Goal: Entertainment & Leisure: Consume media (video, audio)

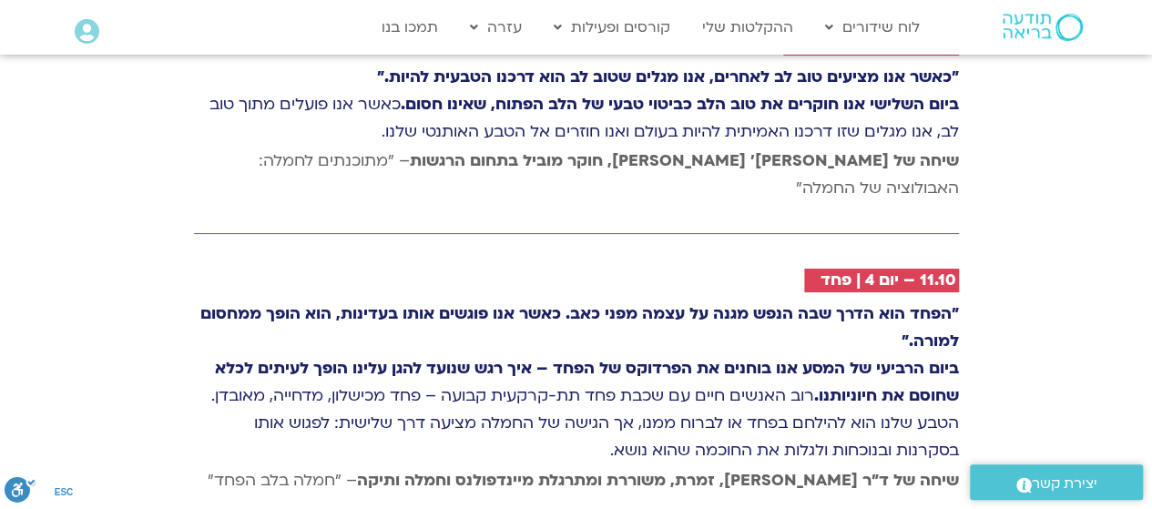
scroll to position [3370, 0]
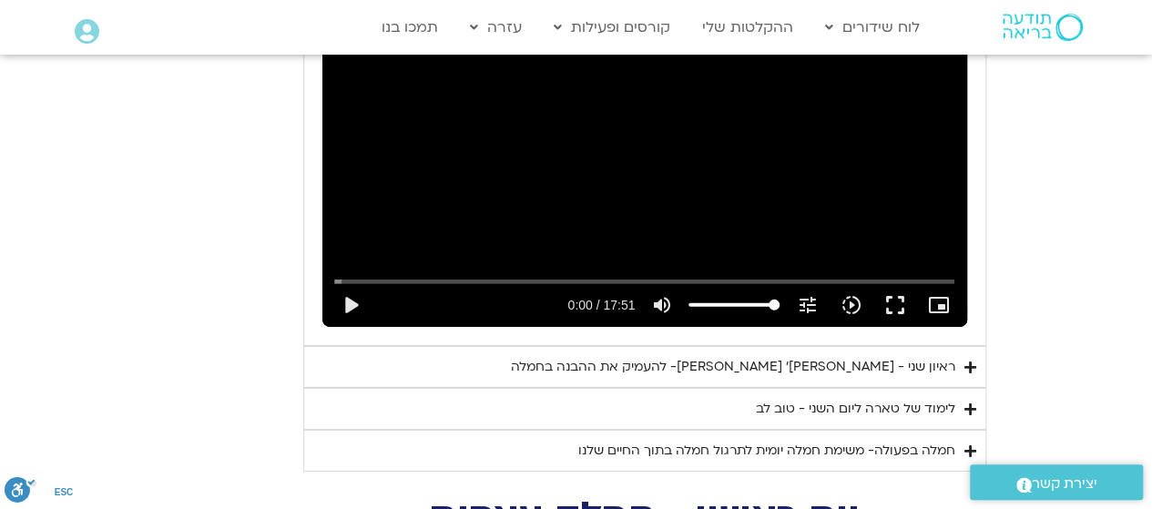
scroll to position [2698, 0]
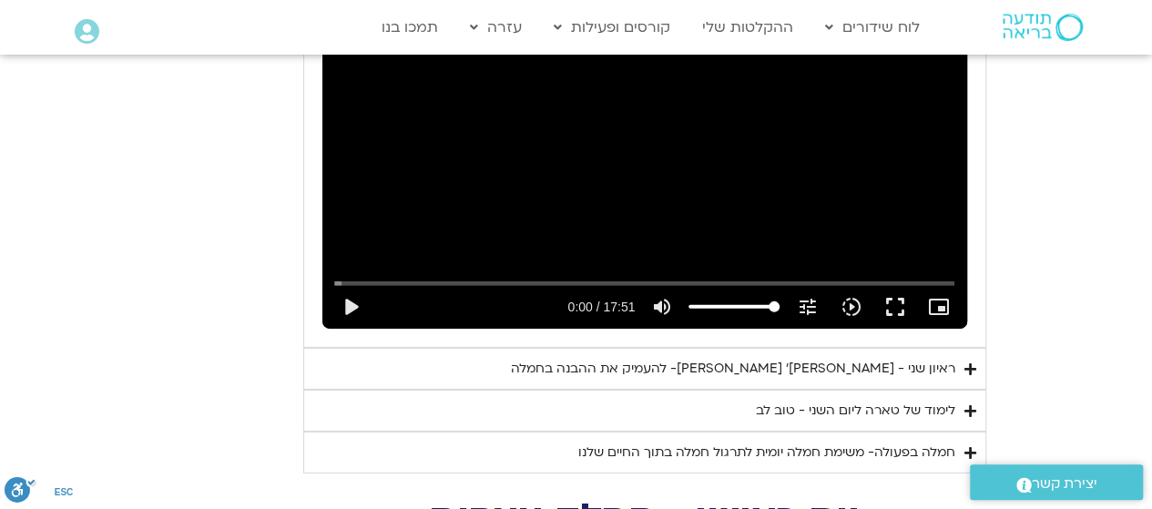
click at [874, 358] on div "ראיון שני - [PERSON_NAME]׳ [PERSON_NAME]- להעמיק את ההבנה בחמלה" at bounding box center [733, 369] width 445 height 22
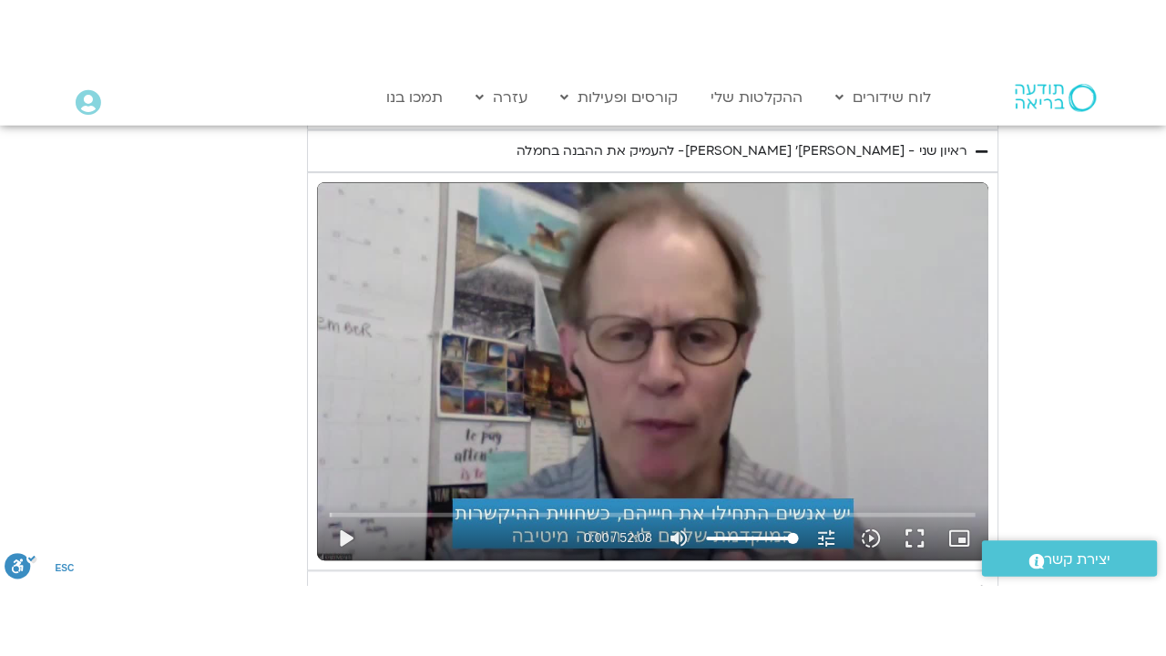
scroll to position [3063, 0]
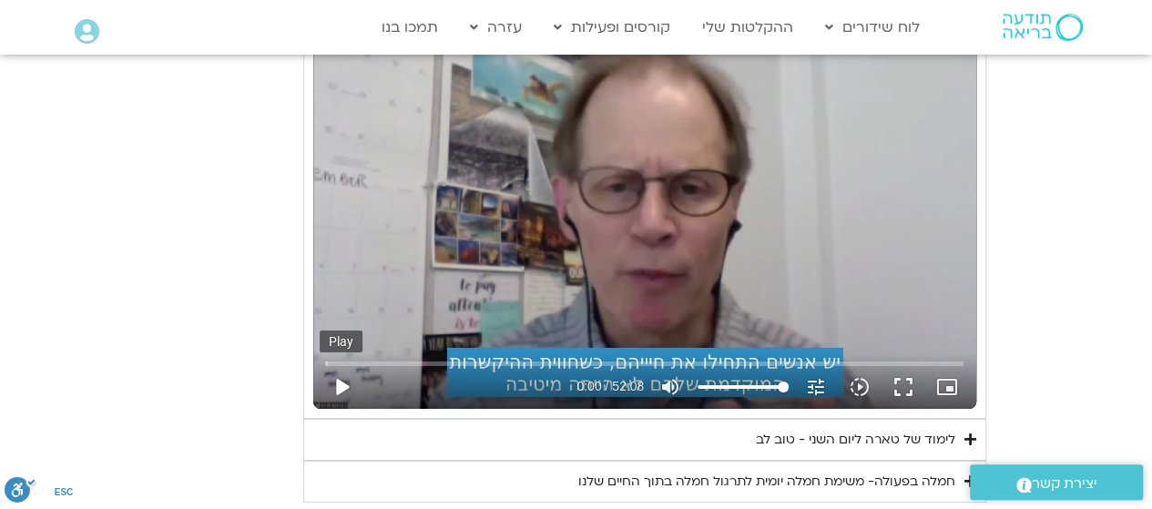
click at [343, 365] on button "play_arrow" at bounding box center [342, 387] width 44 height 44
drag, startPoint x: 322, startPoint y: 330, endPoint x: 389, endPoint y: 363, distance: 74.1
click at [496, 350] on div "Skip Ad 4:13 pause 0:03 / 52:08 volume_up Mute tune Resolution Auto 720p slow_m…" at bounding box center [644, 379] width 649 height 59
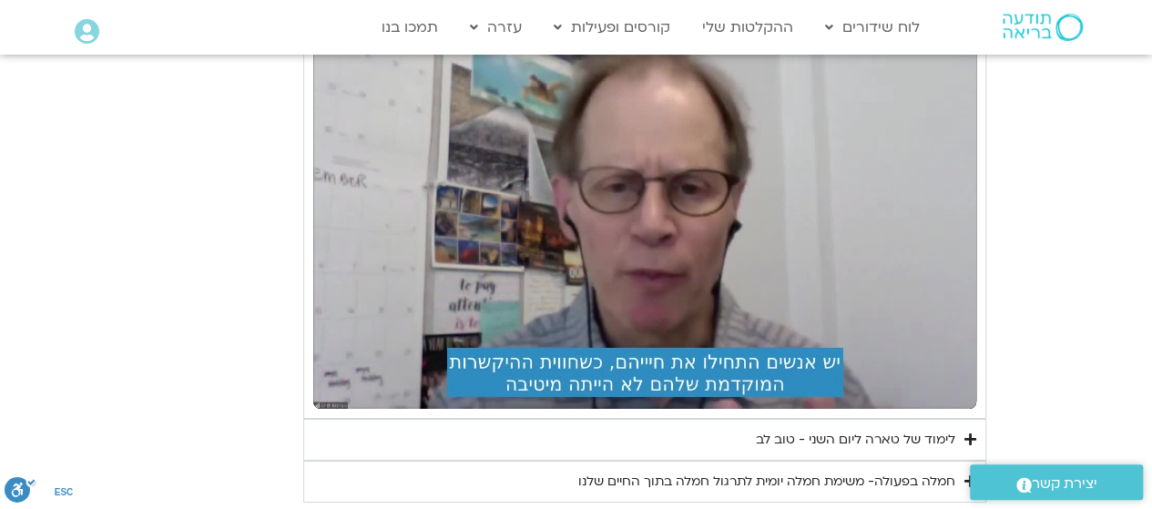
drag, startPoint x: 423, startPoint y: 429, endPoint x: 415, endPoint y: 422, distance: 10.3
click at [420, 461] on summary "חמלה בפעולה- משימת חמלה יומית לתרגול חמלה בתוך החיים שלנו" at bounding box center [644, 482] width 683 height 42
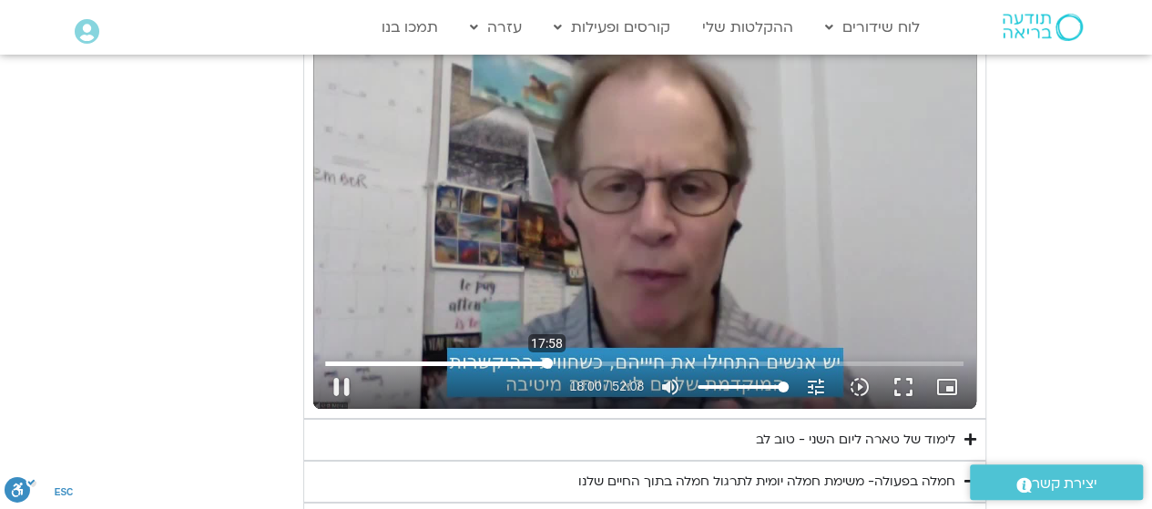
drag, startPoint x: 332, startPoint y: 325, endPoint x: 547, endPoint y: 326, distance: 214.1
click at [547, 358] on input "Seek" at bounding box center [644, 363] width 639 height 11
drag, startPoint x: 903, startPoint y: 353, endPoint x: 903, endPoint y: 465, distance: 112.0
click at [903, 365] on button "fullscreen" at bounding box center [904, 387] width 44 height 44
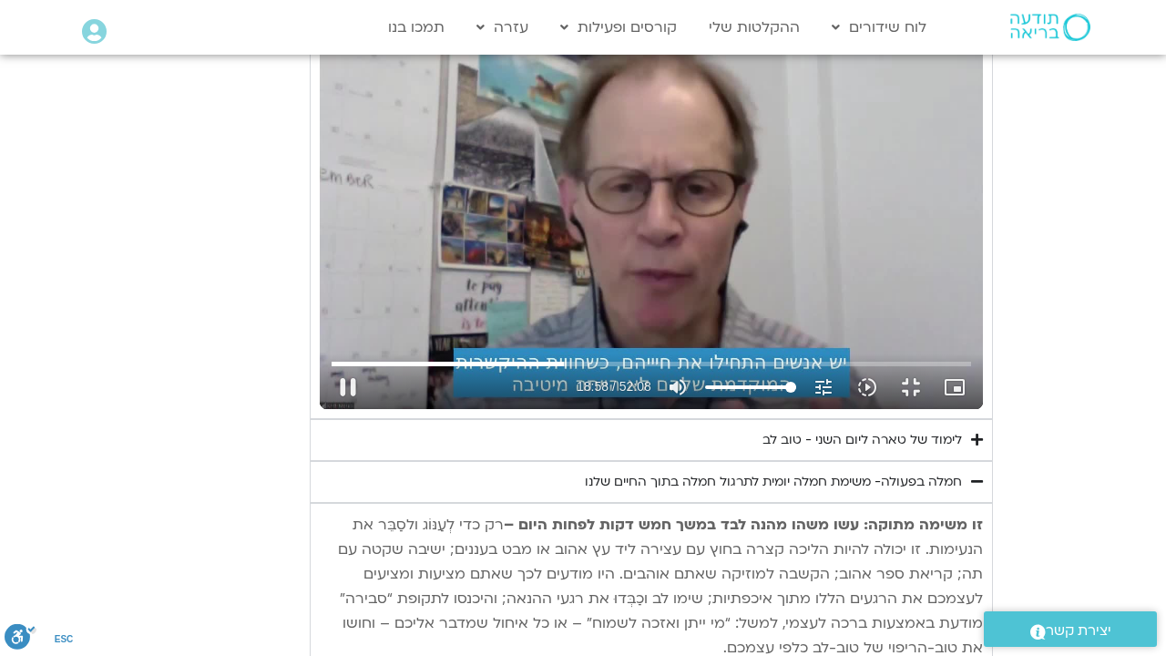
type input "1138.470444"
